Goal: Information Seeking & Learning: Learn about a topic

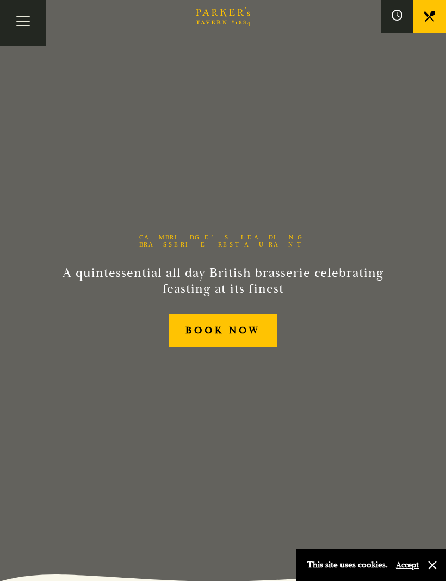
click at [42, 15] on button "Toggle navigation" at bounding box center [23, 23] width 46 height 46
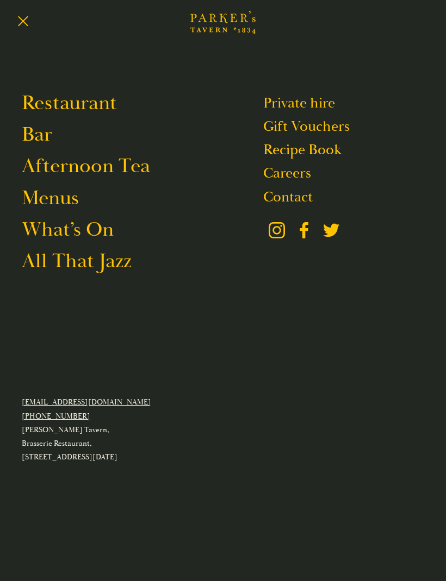
click at [59, 261] on link "All That Jazz" at bounding box center [77, 261] width 110 height 26
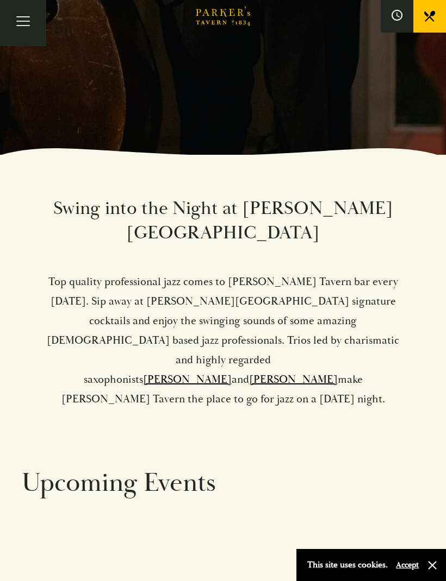
scroll to position [365, 0]
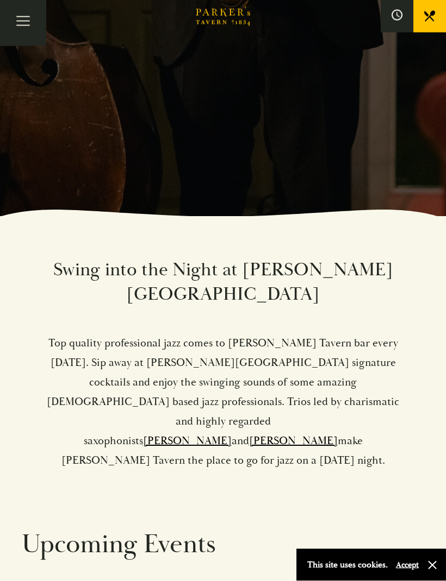
click at [33, 18] on button "Toggle navigation" at bounding box center [23, 23] width 46 height 46
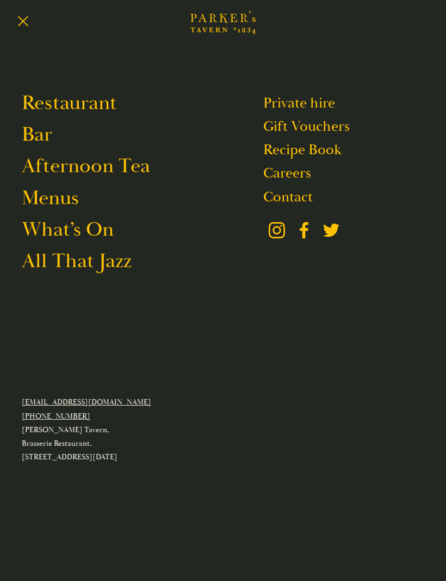
click at [54, 207] on link "Menus" at bounding box center [50, 198] width 57 height 26
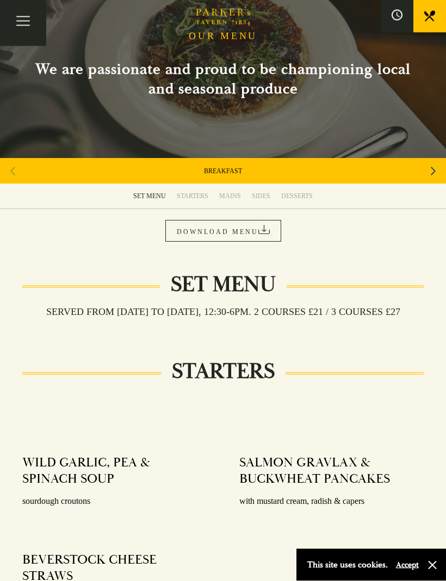
scroll to position [47, 0]
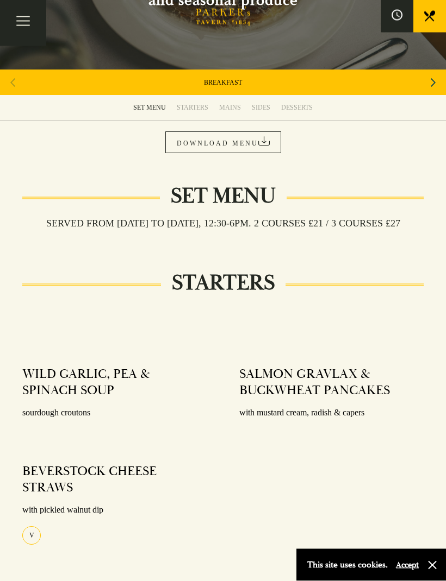
click at [211, 105] on link "STARTERS" at bounding box center [192, 108] width 42 height 25
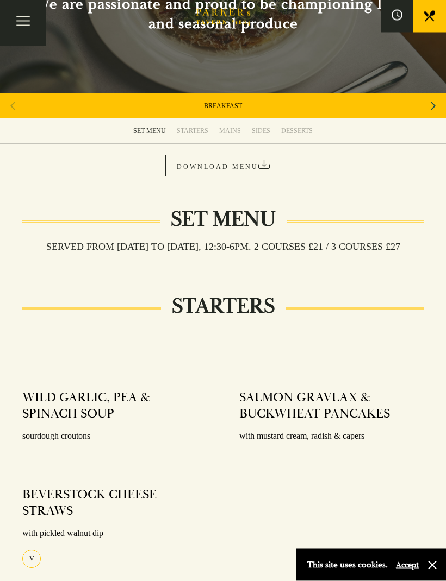
click at [235, 122] on link "MAINS" at bounding box center [230, 131] width 33 height 25
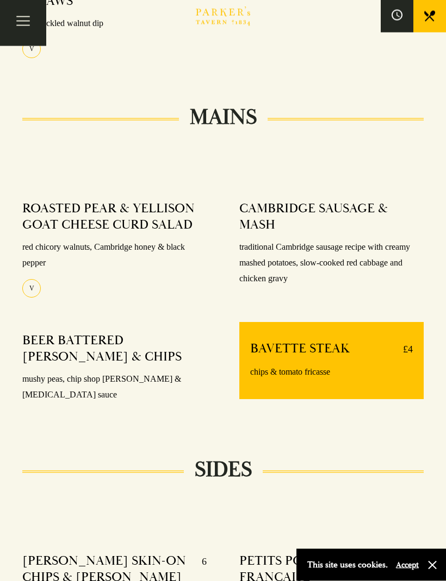
scroll to position [618, 0]
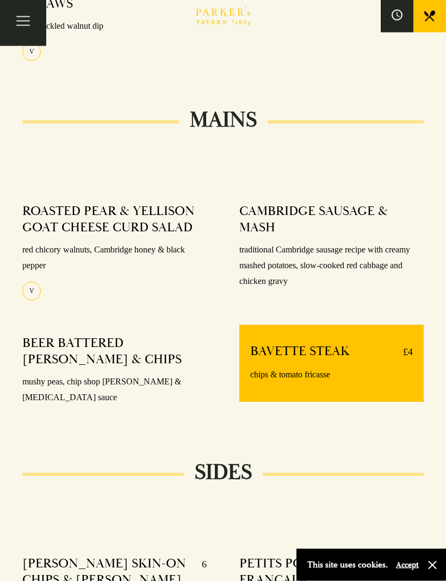
click at [250, 263] on p "traditional Cambridge sausage recipe with creamy mashed potatoes, slow-cooked r…" at bounding box center [331, 266] width 184 height 47
click at [249, 287] on p "traditional Cambridge sausage recipe with creamy mashed potatoes, slow-cooked r…" at bounding box center [331, 266] width 184 height 47
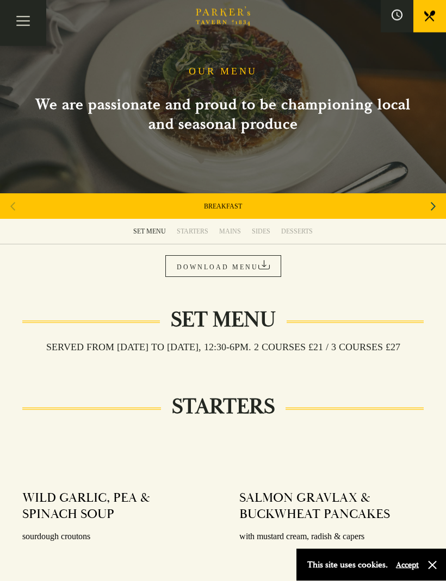
scroll to position [0, 0]
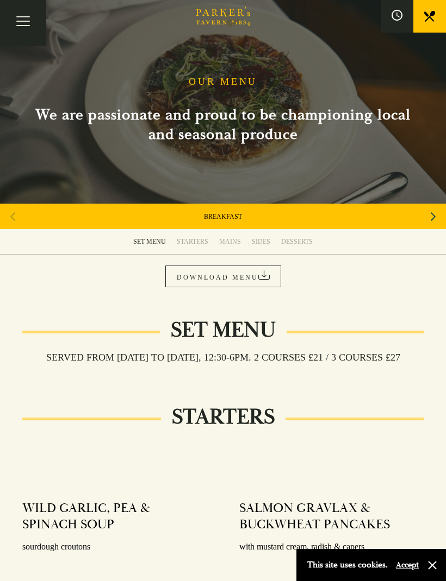
click at [225, 240] on div "MAINS" at bounding box center [230, 241] width 22 height 9
click at [221, 233] on link "MAINS" at bounding box center [230, 241] width 33 height 25
click at [228, 234] on link "MAINS" at bounding box center [230, 241] width 33 height 25
click at [189, 271] on link "DOWNLOAD MENU" at bounding box center [223, 277] width 116 height 22
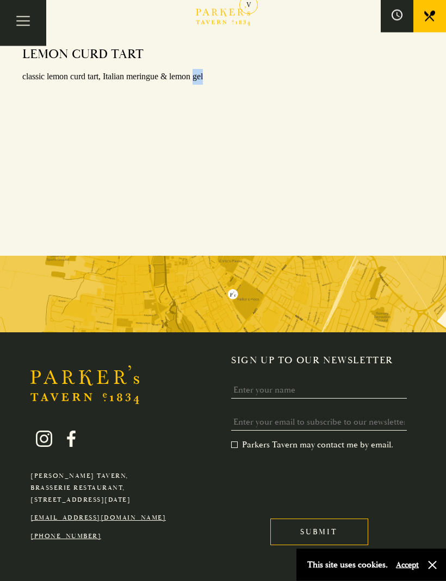
scroll to position [1415, 0]
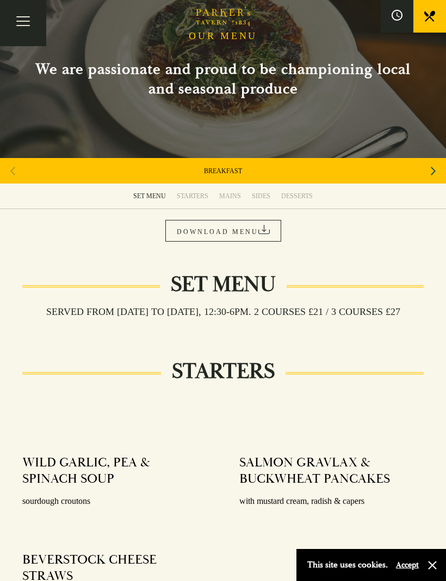
scroll to position [0, 0]
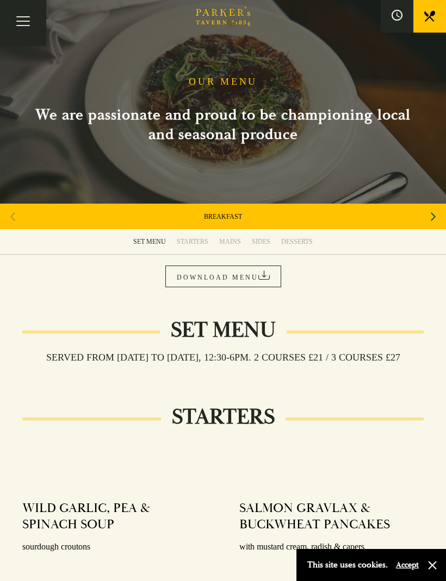
click at [27, 12] on button "Toggle navigation" at bounding box center [23, 23] width 46 height 46
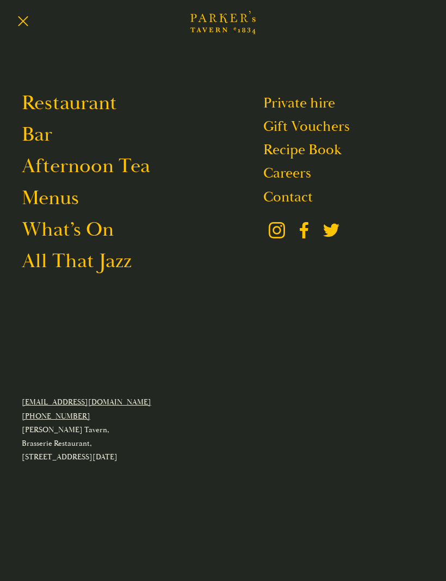
click at [55, 98] on link "Restaurant" at bounding box center [69, 103] width 95 height 26
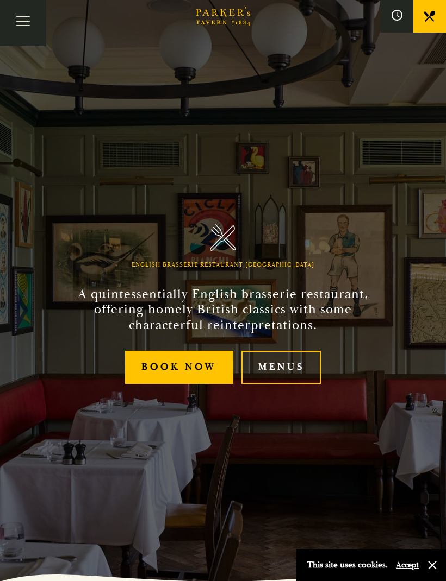
click at [267, 374] on link "Menus" at bounding box center [280, 367] width 79 height 33
